Goal: Task Accomplishment & Management: Manage account settings

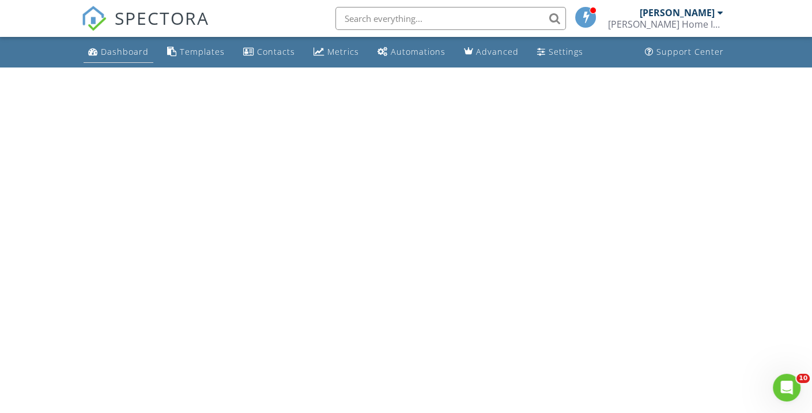
click at [131, 52] on div "Dashboard" at bounding box center [125, 51] width 48 height 11
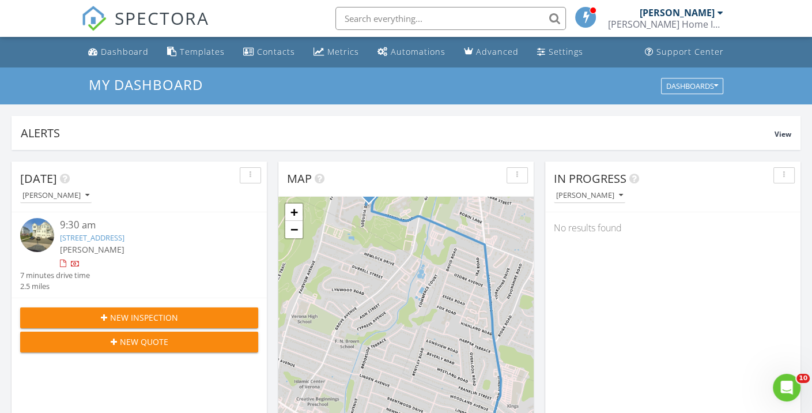
click at [125, 237] on link "[STREET_ADDRESS]" at bounding box center [92, 237] width 65 height 10
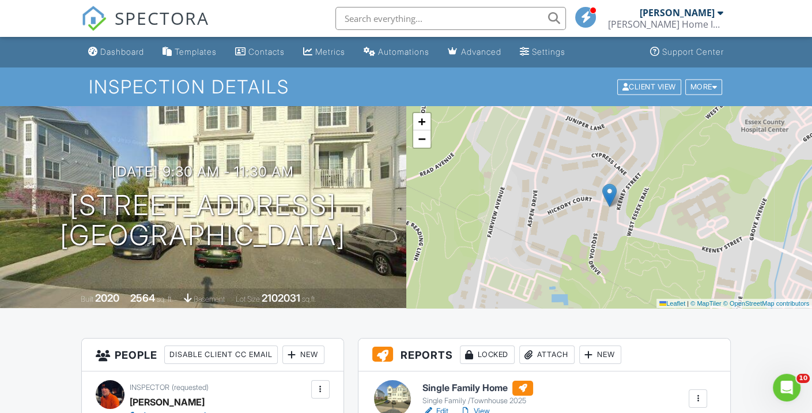
click at [449, 386] on h6 "Single Family Home" at bounding box center [477, 387] width 111 height 15
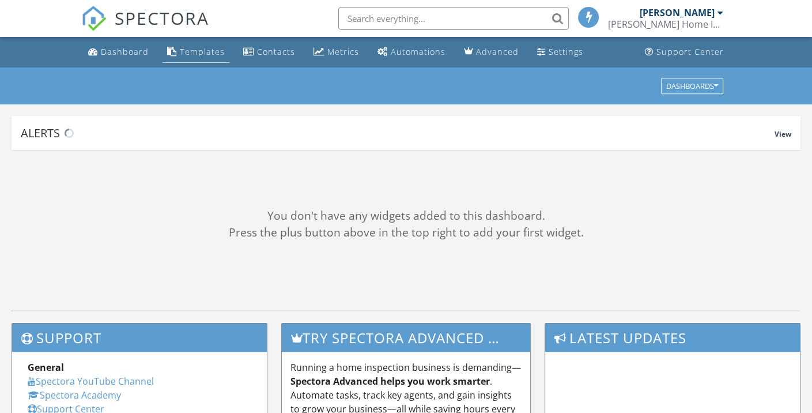
click at [199, 50] on div "Templates" at bounding box center [202, 51] width 45 height 11
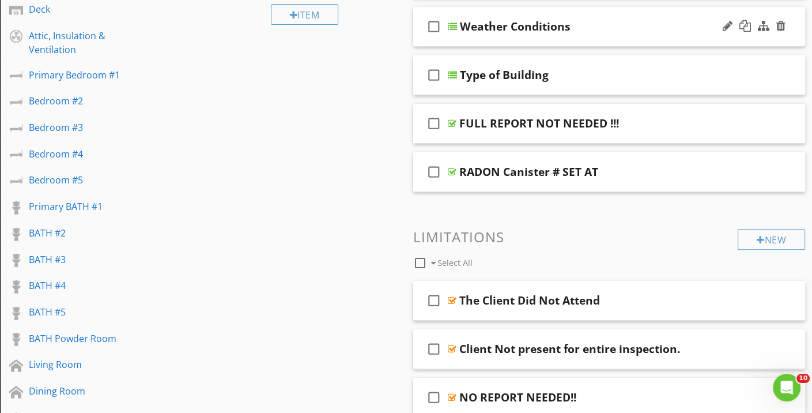
scroll to position [307, 0]
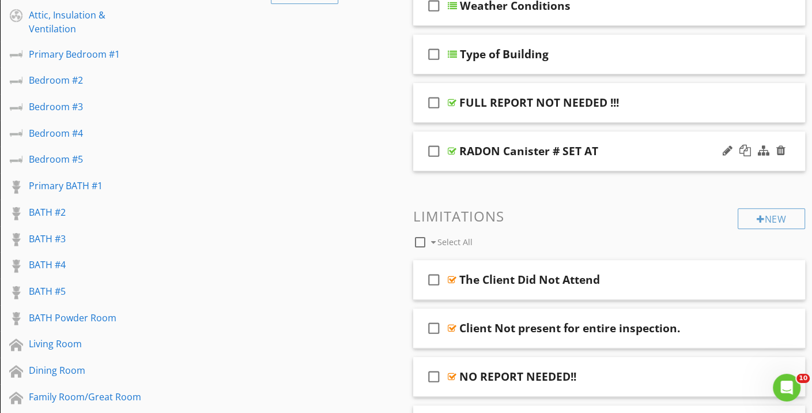
click at [451, 150] on div at bounding box center [452, 150] width 9 height 9
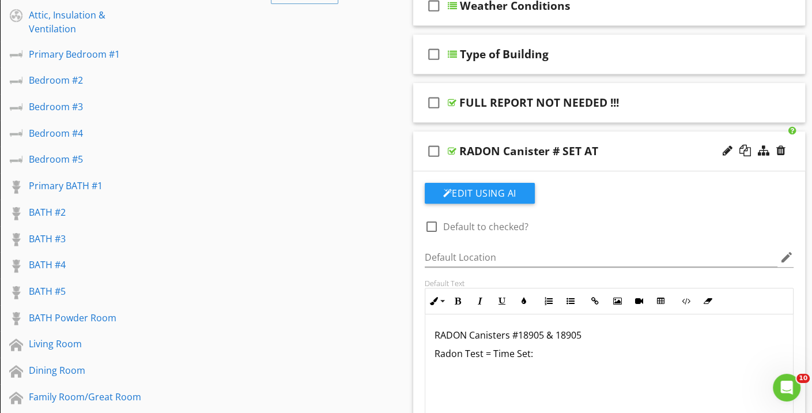
click at [542, 337] on p "RADON Canisters #18905 & 18905" at bounding box center [610, 335] width 350 height 14
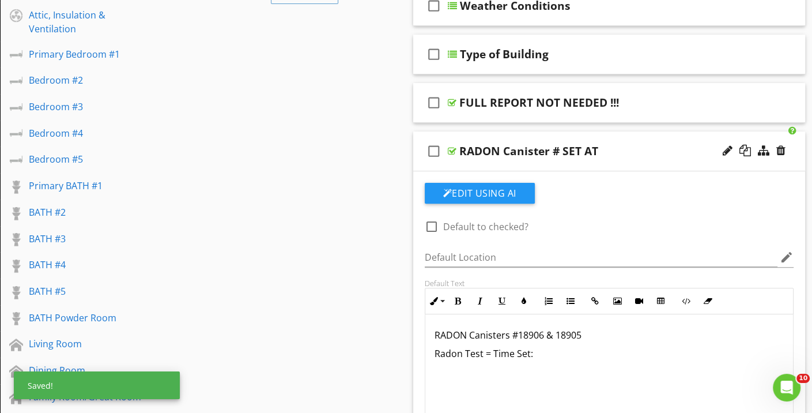
click at [578, 330] on p "RADON Canisters #18906 & 18905" at bounding box center [610, 335] width 350 height 14
click at [583, 333] on p "RADON Canisters #18906 & 18905" at bounding box center [610, 335] width 350 height 14
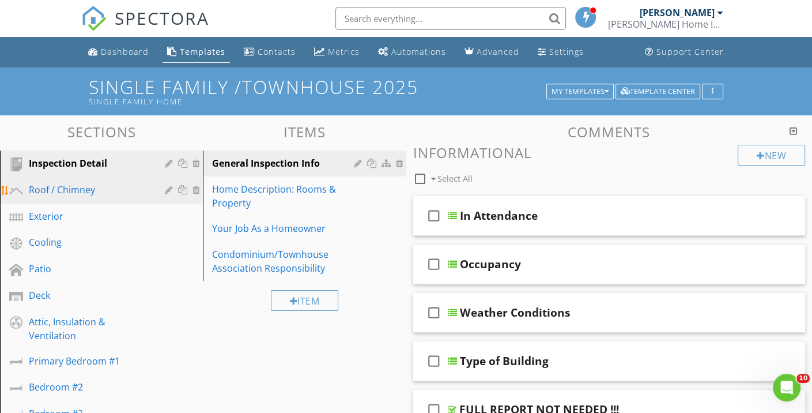
click at [53, 189] on div "Roof / Chimney" at bounding box center [88, 190] width 119 height 14
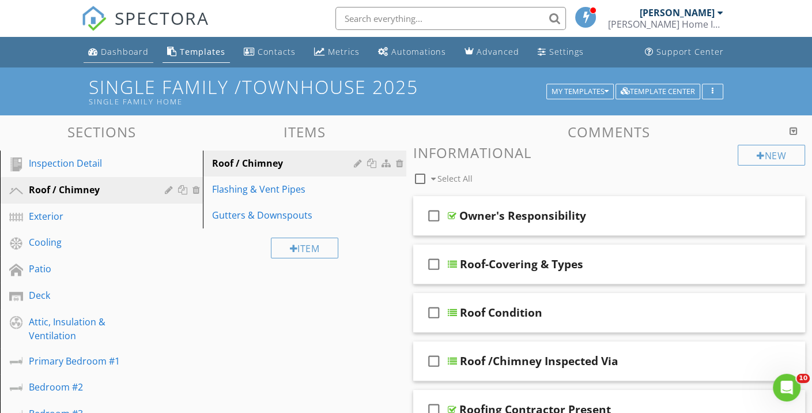
click at [112, 51] on div "Dashboard" at bounding box center [125, 51] width 48 height 11
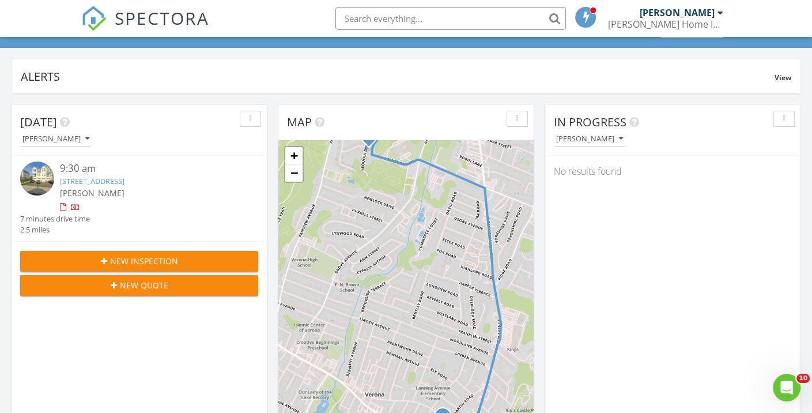
scroll to position [54, 0]
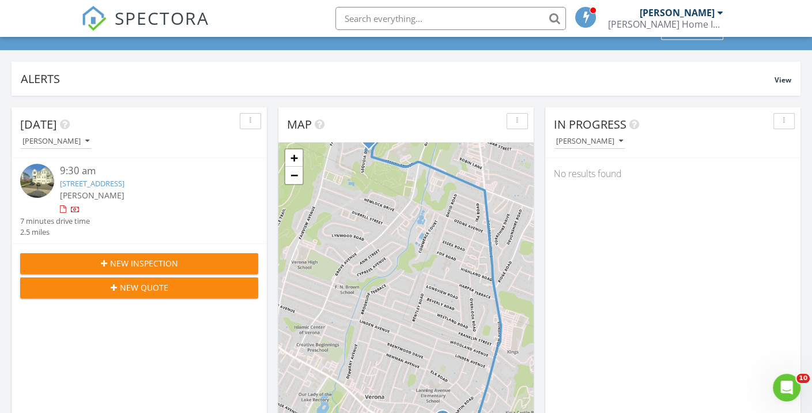
click at [125, 186] on link "[STREET_ADDRESS]" at bounding box center [92, 183] width 65 height 10
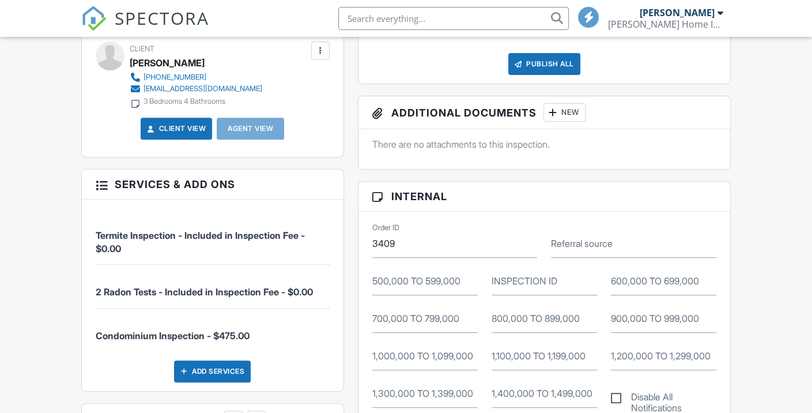
scroll to position [247, 0]
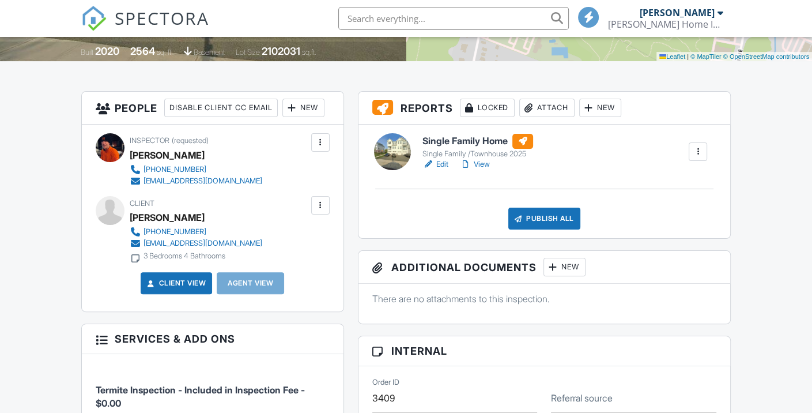
click at [322, 211] on div at bounding box center [321, 205] width 12 height 12
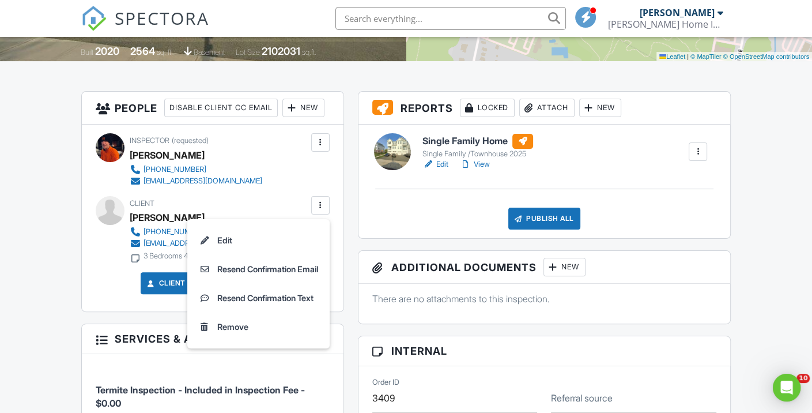
scroll to position [0, 0]
click at [74, 293] on div "People Disable Client CC Email New Client Client's Agent Listing Agent Add Anot…" at bounding box center [212, 416] width 277 height 651
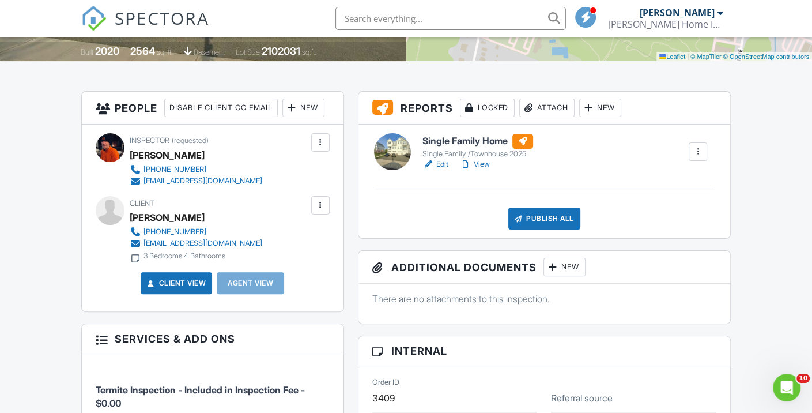
click at [168, 226] on div "[PERSON_NAME]" at bounding box center [167, 217] width 75 height 17
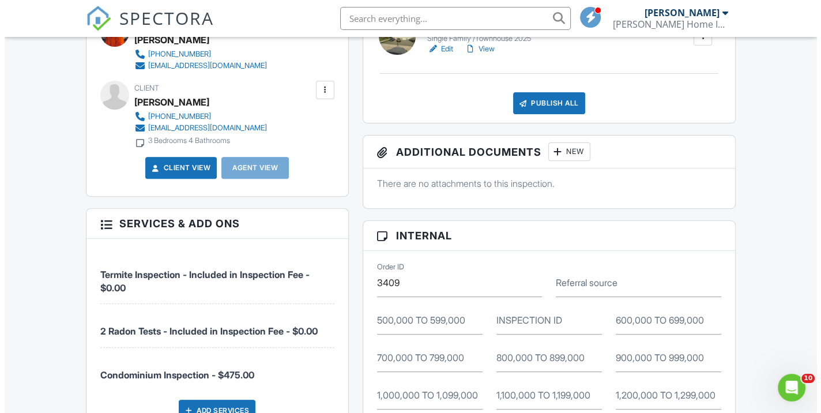
scroll to position [361, 0]
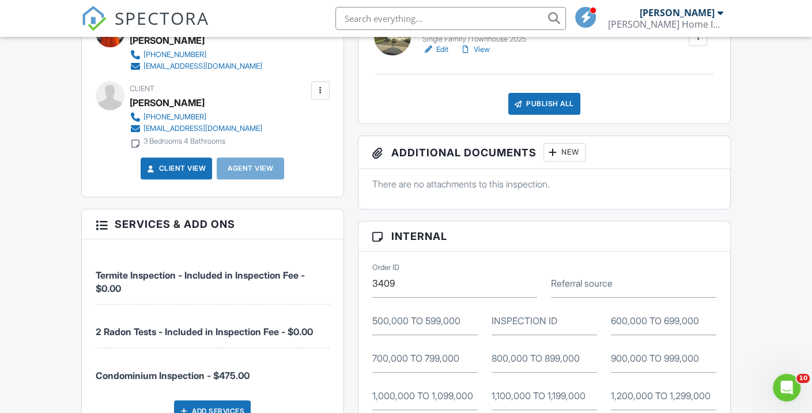
click at [159, 111] on div "[PERSON_NAME]" at bounding box center [167, 102] width 75 height 17
click at [115, 110] on div at bounding box center [110, 95] width 29 height 29
click at [318, 96] on div at bounding box center [321, 91] width 12 height 12
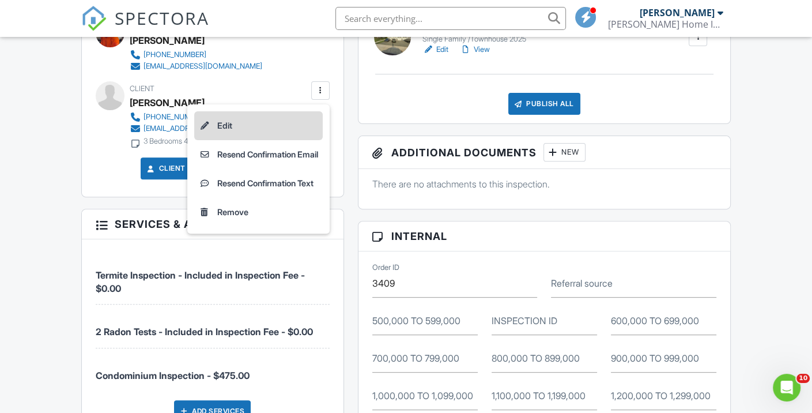
click at [213, 140] on li "Edit" at bounding box center [258, 125] width 129 height 29
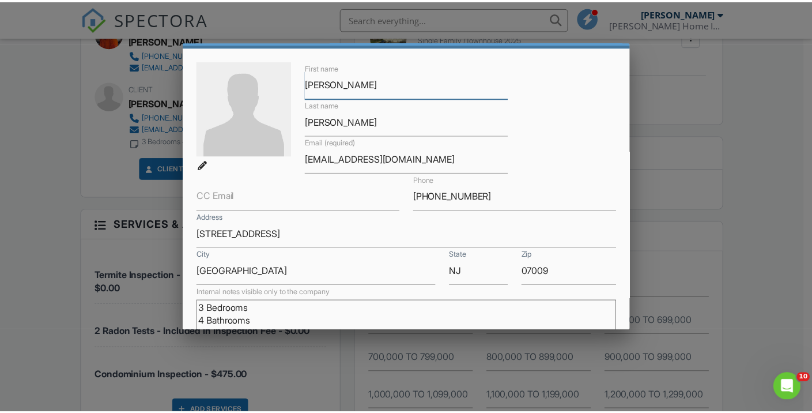
scroll to position [39, 0]
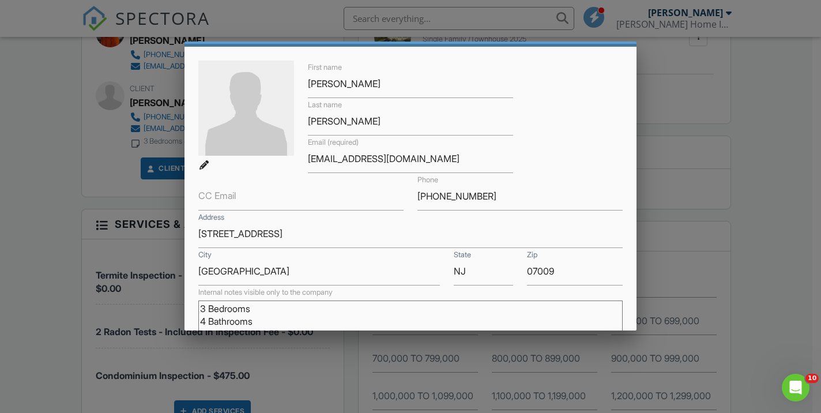
click at [48, 220] on div at bounding box center [410, 200] width 821 height 516
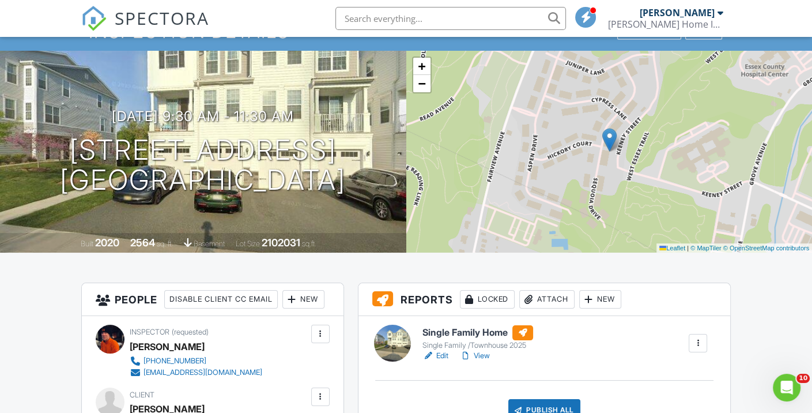
scroll to position [0, 0]
